Goal: Task Accomplishment & Management: Manage account settings

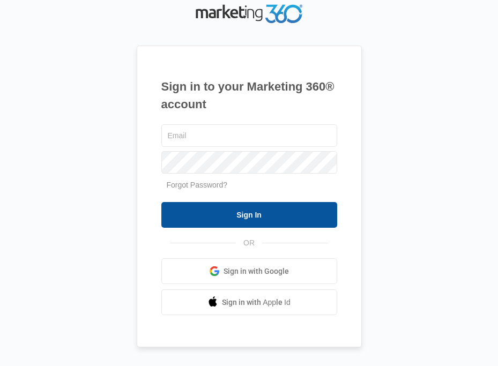
type input "[EMAIL_ADDRESS][DOMAIN_NAME]"
click at [216, 205] on input "Sign In" at bounding box center [249, 215] width 176 height 26
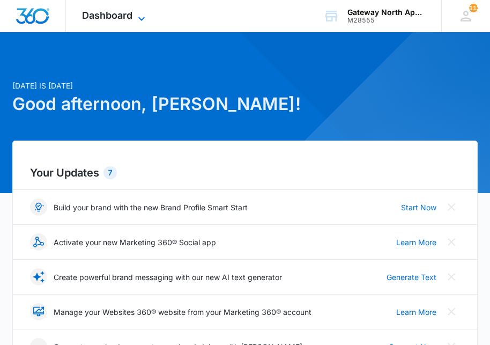
click at [130, 14] on span "Dashboard" at bounding box center [107, 15] width 50 height 11
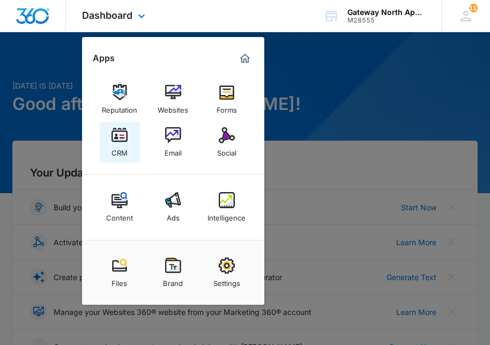
click at [125, 138] on img at bounding box center [120, 135] width 16 height 16
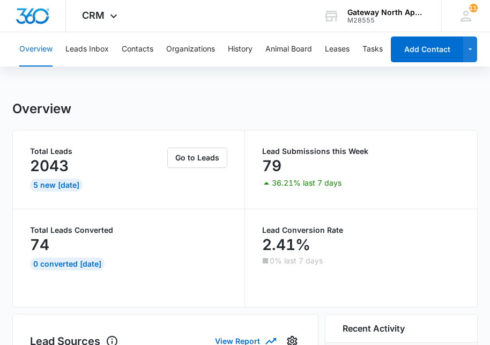
click at [154, 43] on div "Overview Leads Inbox Contacts Organizations History Animal Board Leases Tasks C…" at bounding box center [198, 49] width 371 height 34
click at [144, 43] on button "Contacts" at bounding box center [138, 49] width 32 height 34
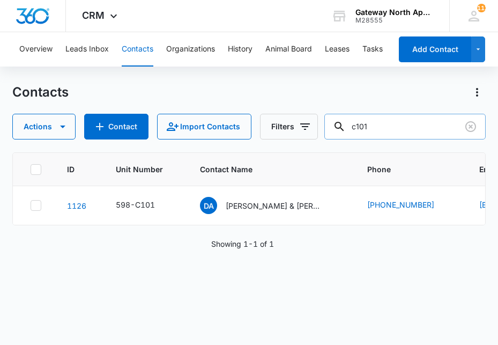
drag, startPoint x: 396, startPoint y: 121, endPoint x: 336, endPoint y: 123, distance: 60.1
click at [336, 123] on input "c101" at bounding box center [405, 127] width 161 height 26
type input "a101"
